Goal: Find specific page/section: Find specific page/section

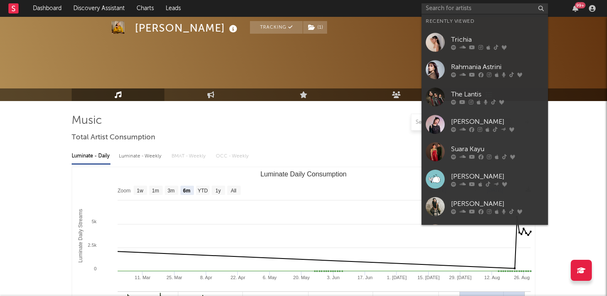
select select "6m"
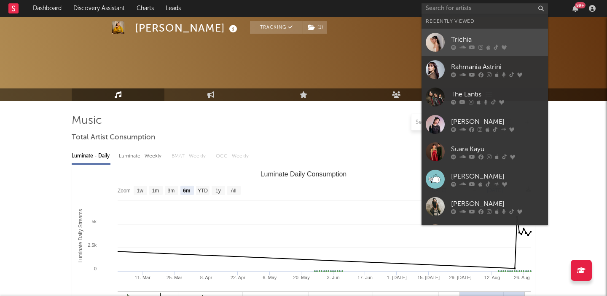
scroll to position [186, 0]
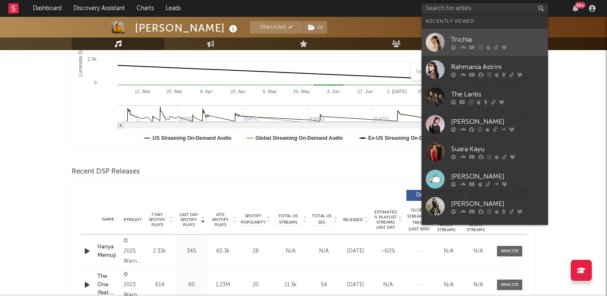
click at [488, 33] on link "Trichia" at bounding box center [484, 42] width 126 height 27
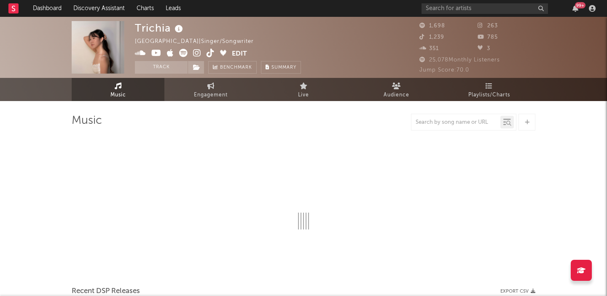
select select "1w"
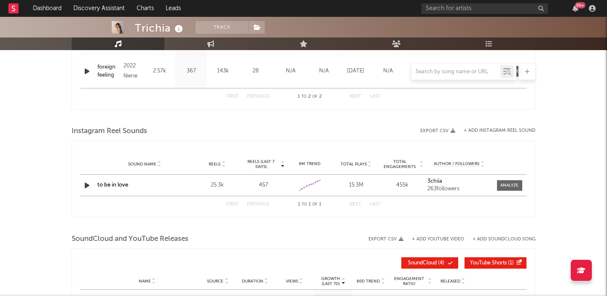
scroll to position [412, 0]
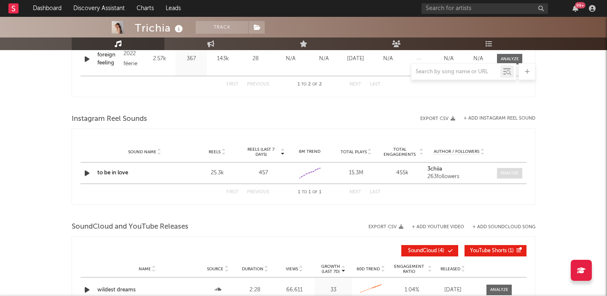
click at [511, 172] on div at bounding box center [509, 173] width 18 height 6
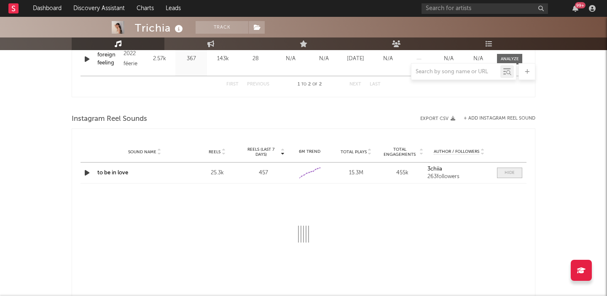
select select "6m"
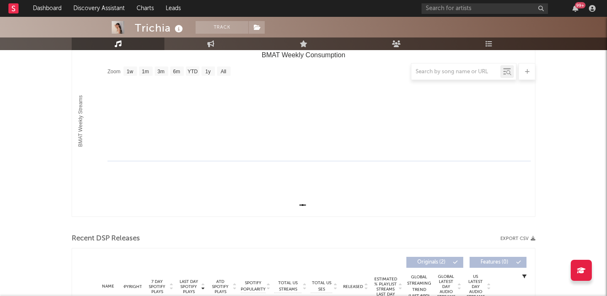
scroll to position [0, 0]
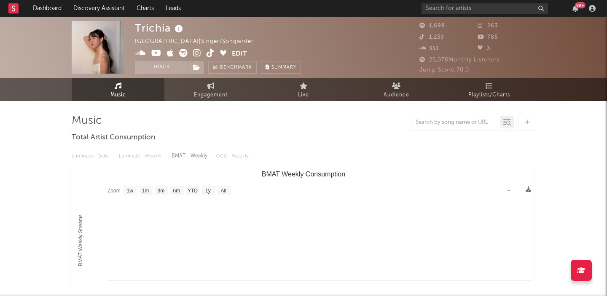
click at [211, 54] on icon at bounding box center [210, 53] width 8 height 8
